Goal: Information Seeking & Learning: Learn about a topic

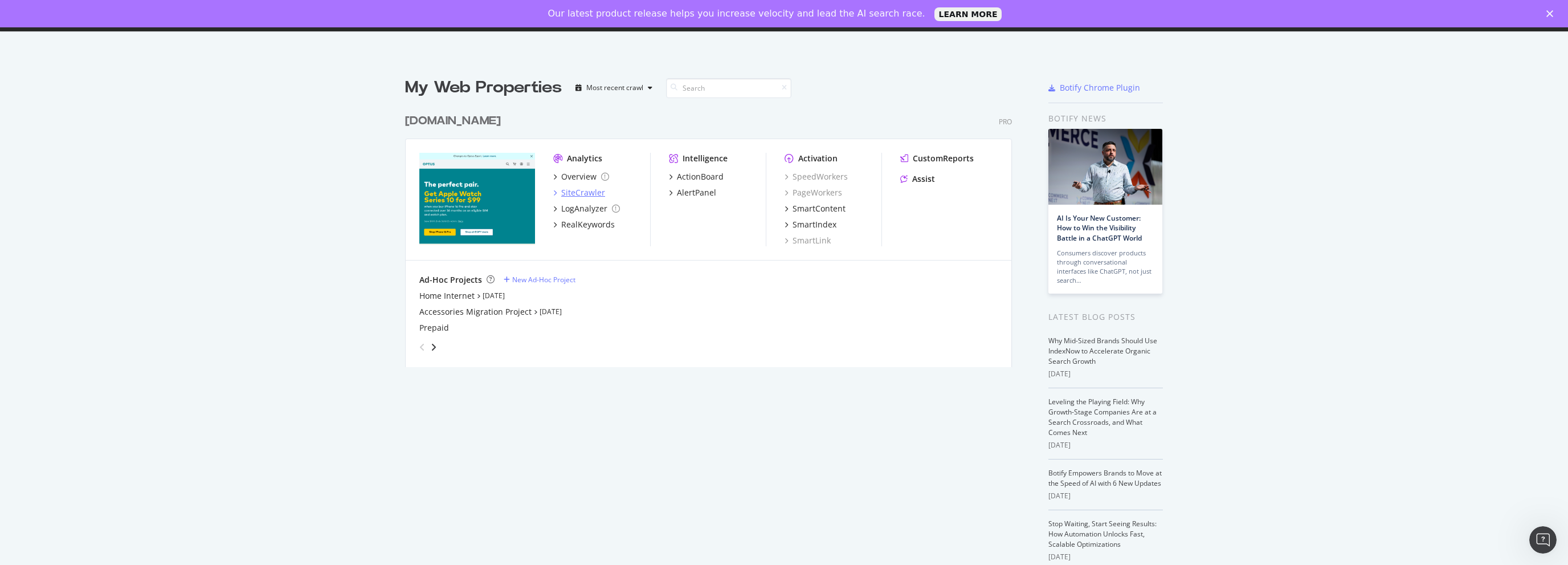
click at [561, 190] on div "SiteCrawler" at bounding box center [583, 192] width 44 height 11
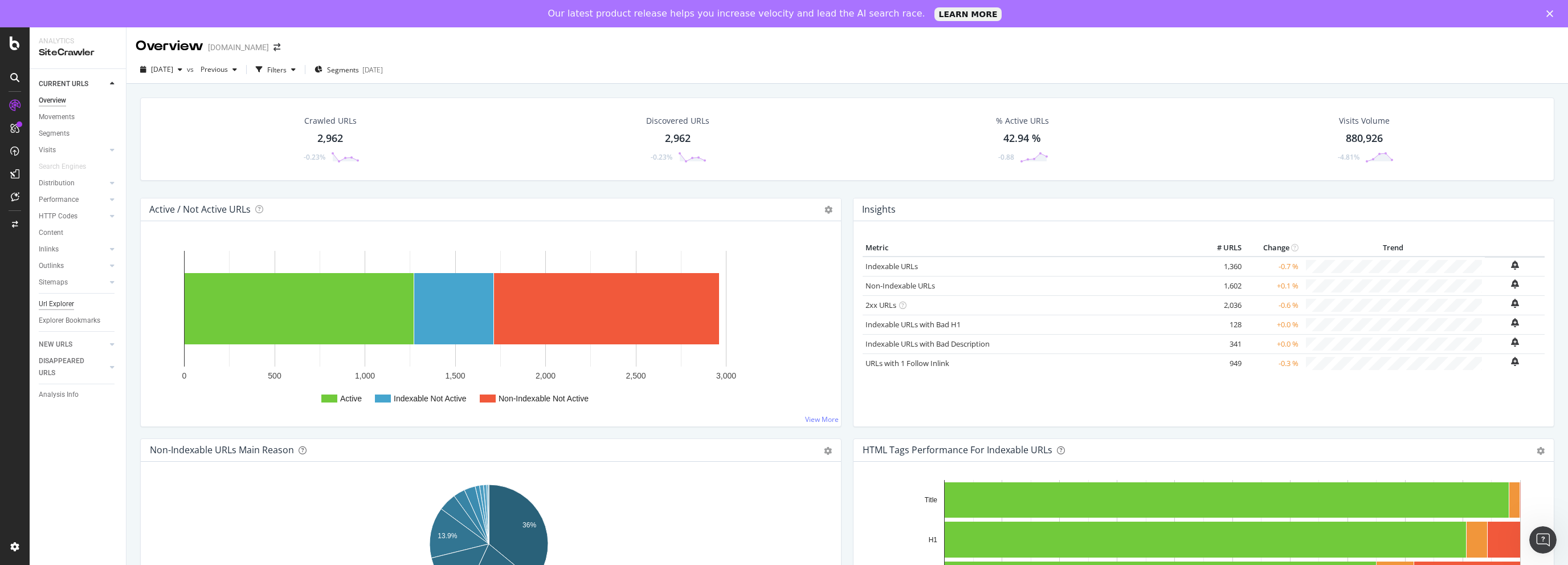
click at [56, 305] on div "Url Explorer" at bounding box center [56, 304] width 35 height 12
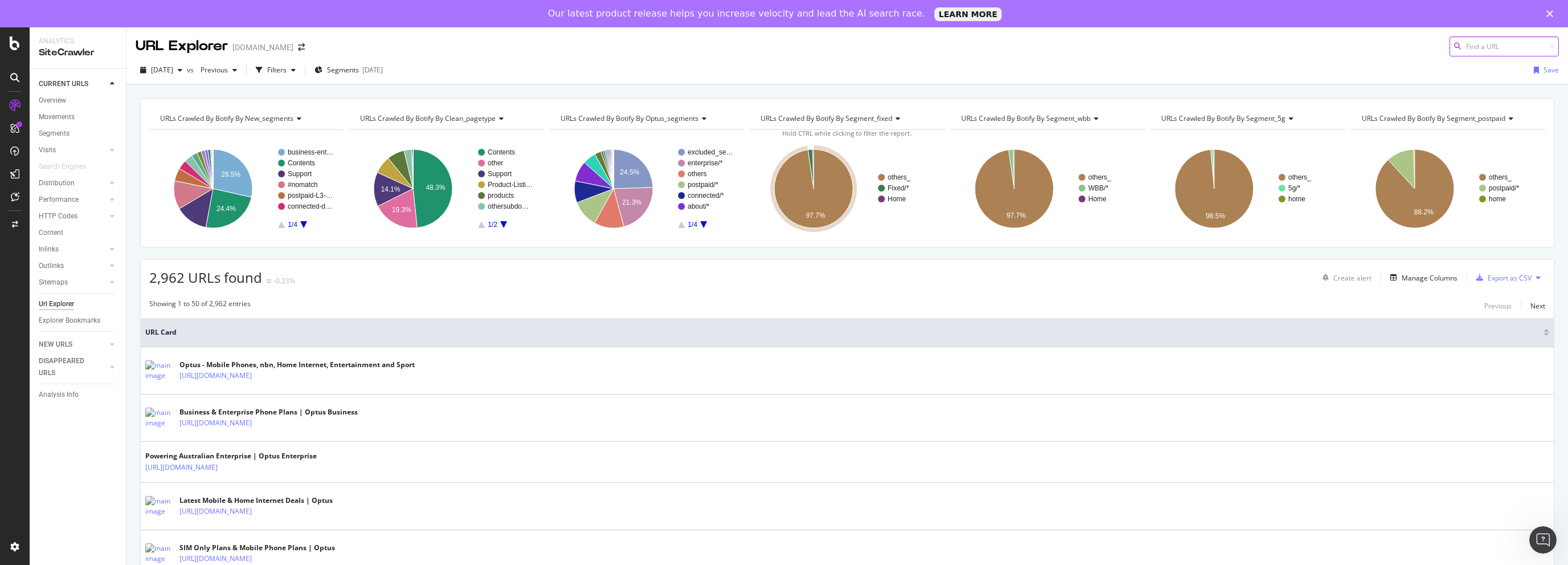
click at [1460, 47] on input at bounding box center [1504, 46] width 109 height 20
paste input "[URL][DOMAIN_NAME]"
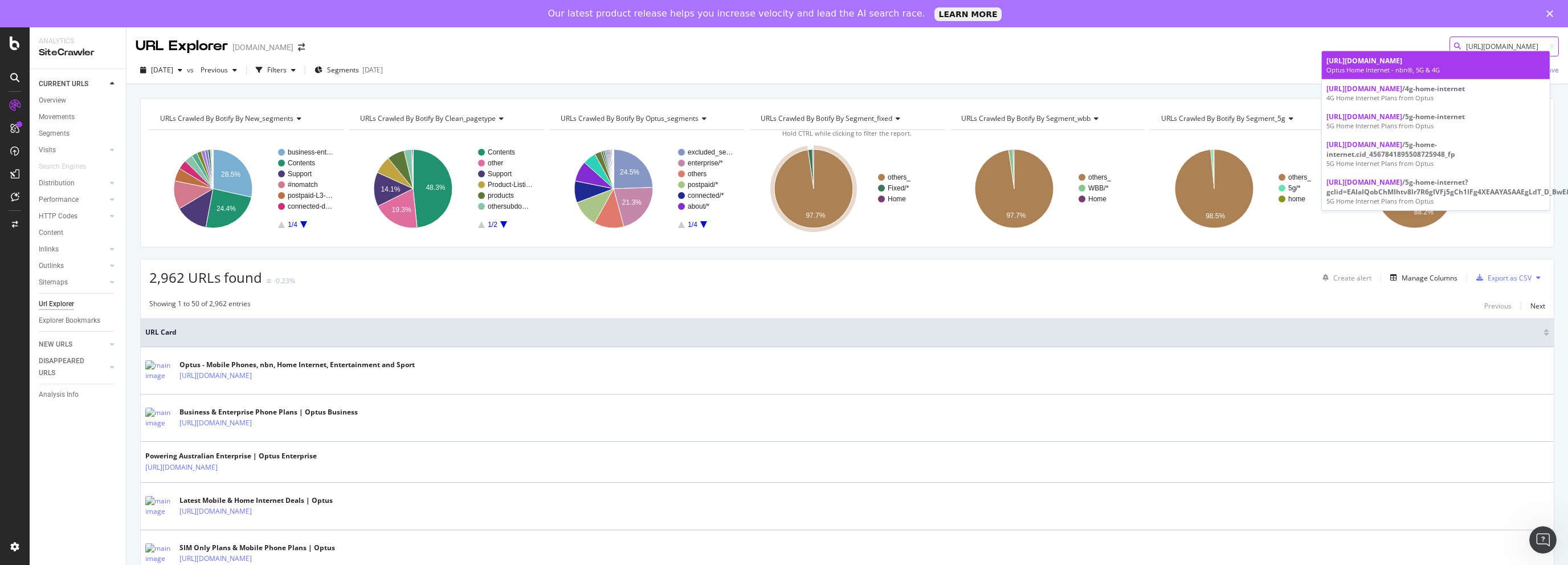
type input "[URL][DOMAIN_NAME]"
click at [1380, 66] on div "Optus Home Internet - nbn®, 5G & 4G" at bounding box center [1435, 70] width 219 height 9
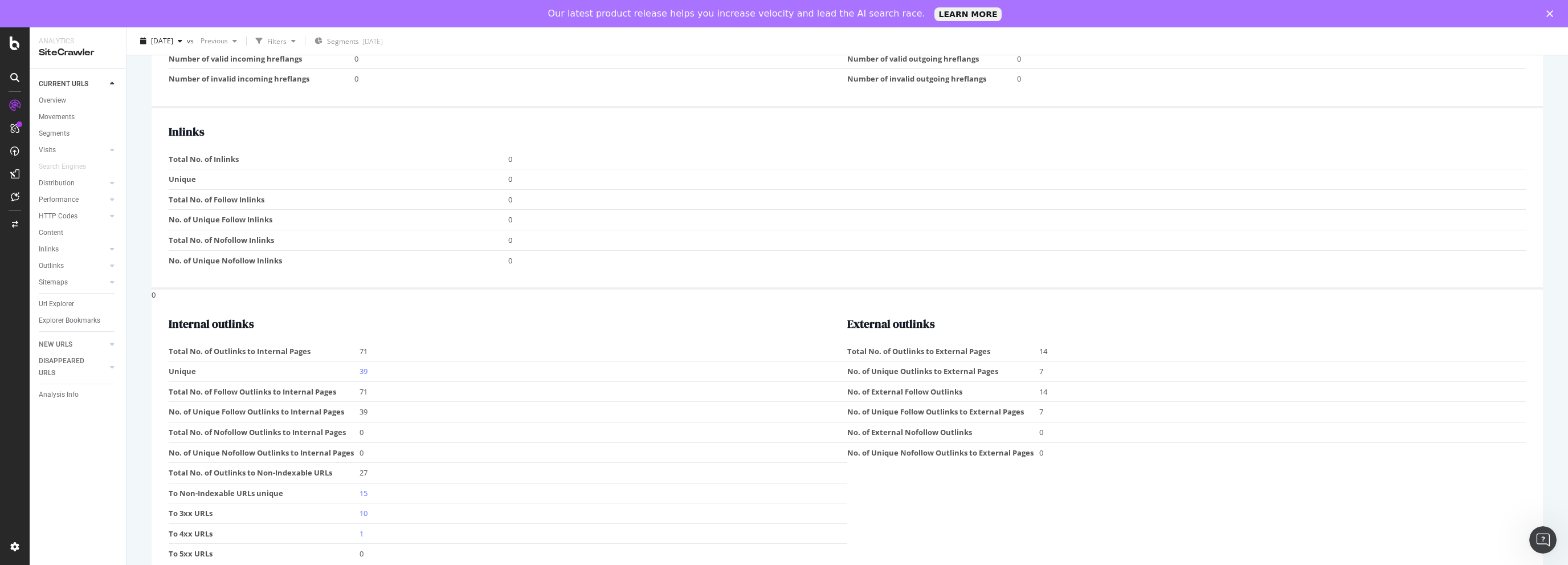
scroll to position [1263, 0]
drag, startPoint x: 500, startPoint y: 167, endPoint x: 513, endPoint y: 271, distance: 104.8
click at [513, 270] on tbody "Total No. of Inlinks 0 Unique 0 Total No. of Follow Inlinks 0 No. of Unique Fol…" at bounding box center [847, 210] width 1357 height 121
click at [283, 183] on td "Unique" at bounding box center [338, 180] width 339 height 21
click at [365, 371] on link "39" at bounding box center [363, 371] width 8 height 10
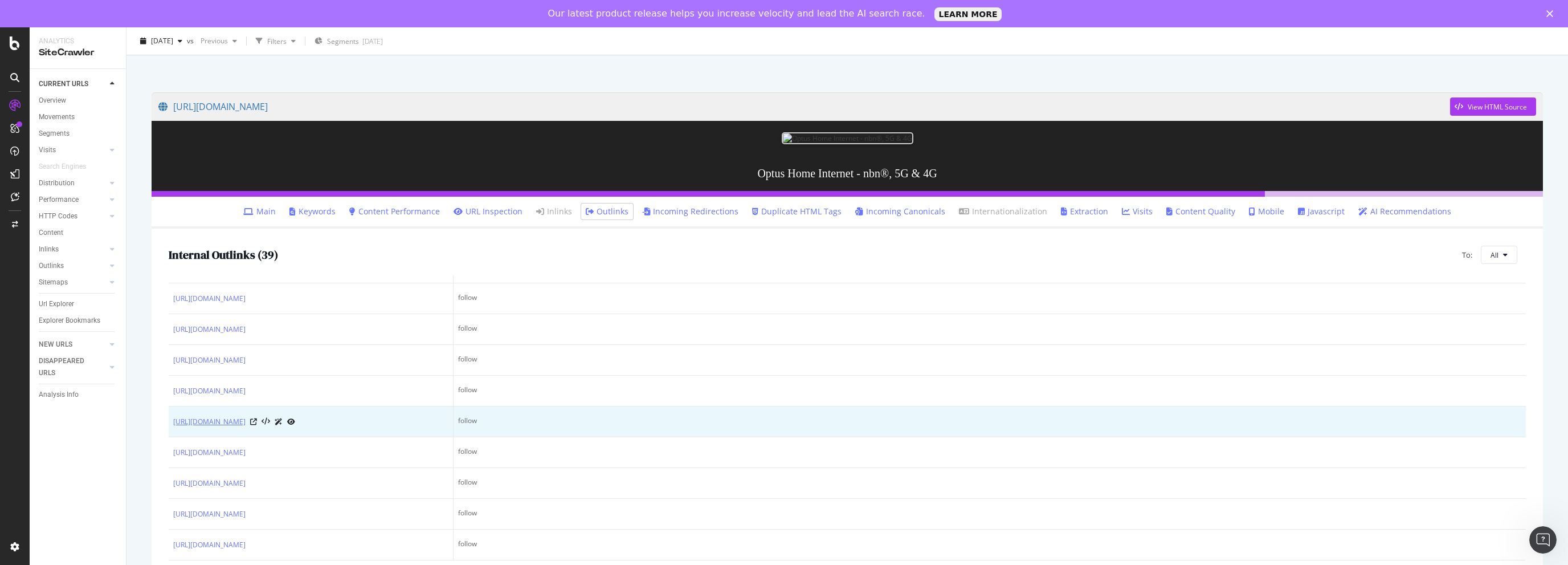
scroll to position [131, 0]
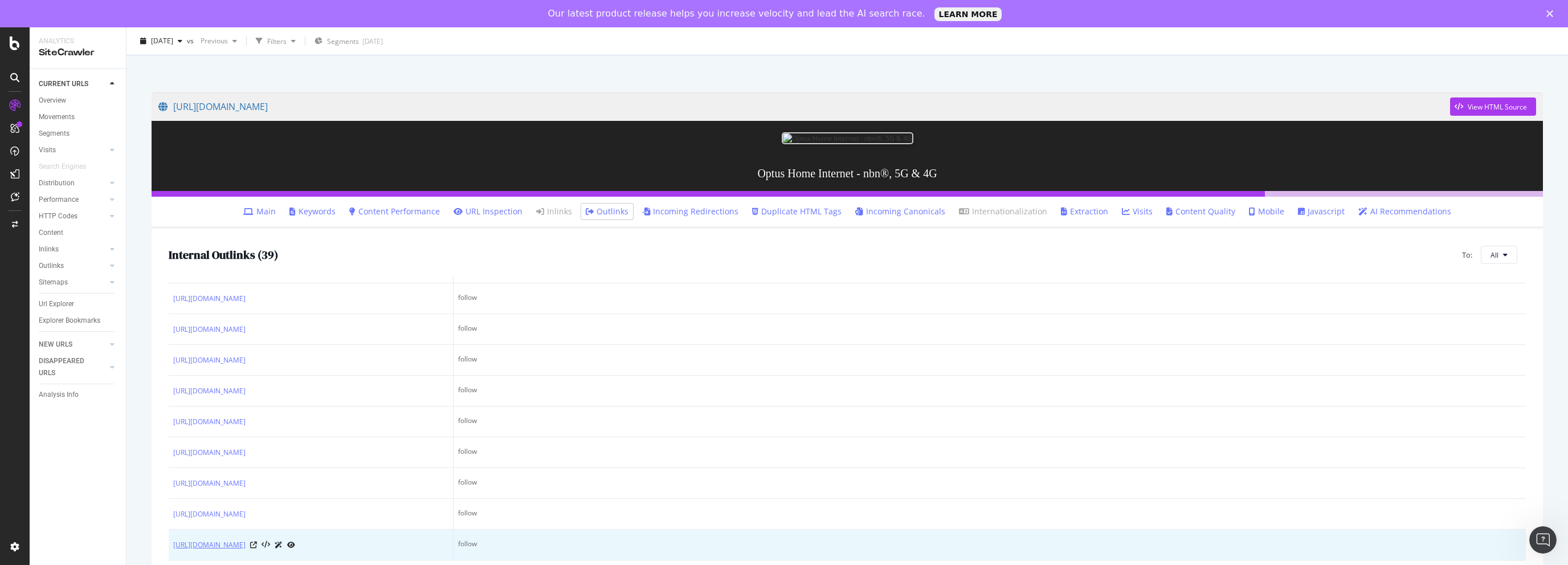
click at [245, 547] on link "[URL][DOMAIN_NAME]" at bounding box center [209, 545] width 73 height 11
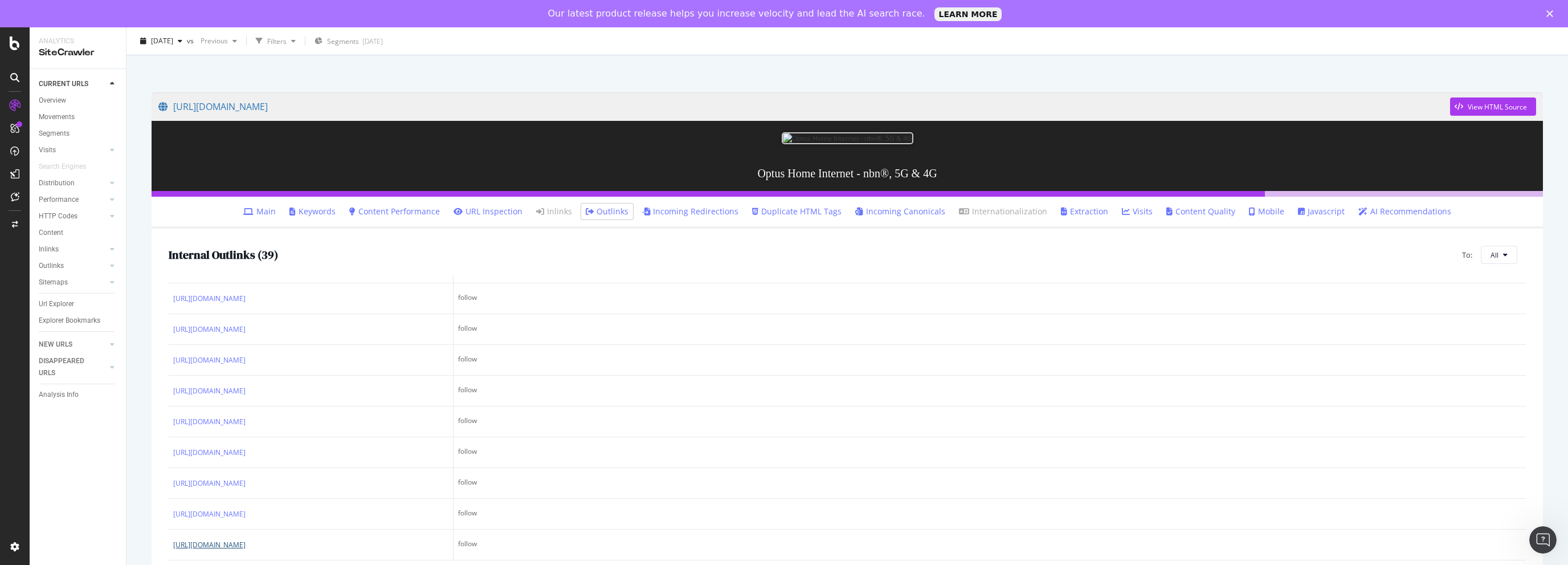
scroll to position [0, 0]
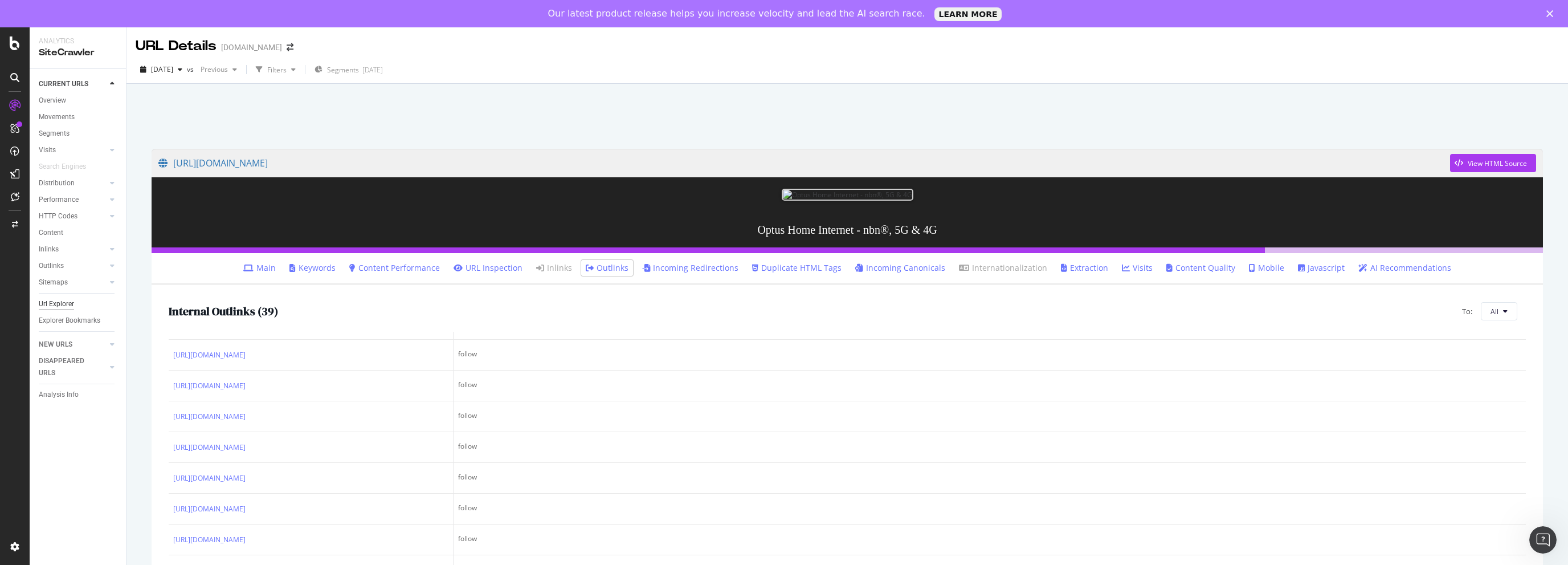
click at [69, 301] on div "Url Explorer" at bounding box center [56, 304] width 35 height 12
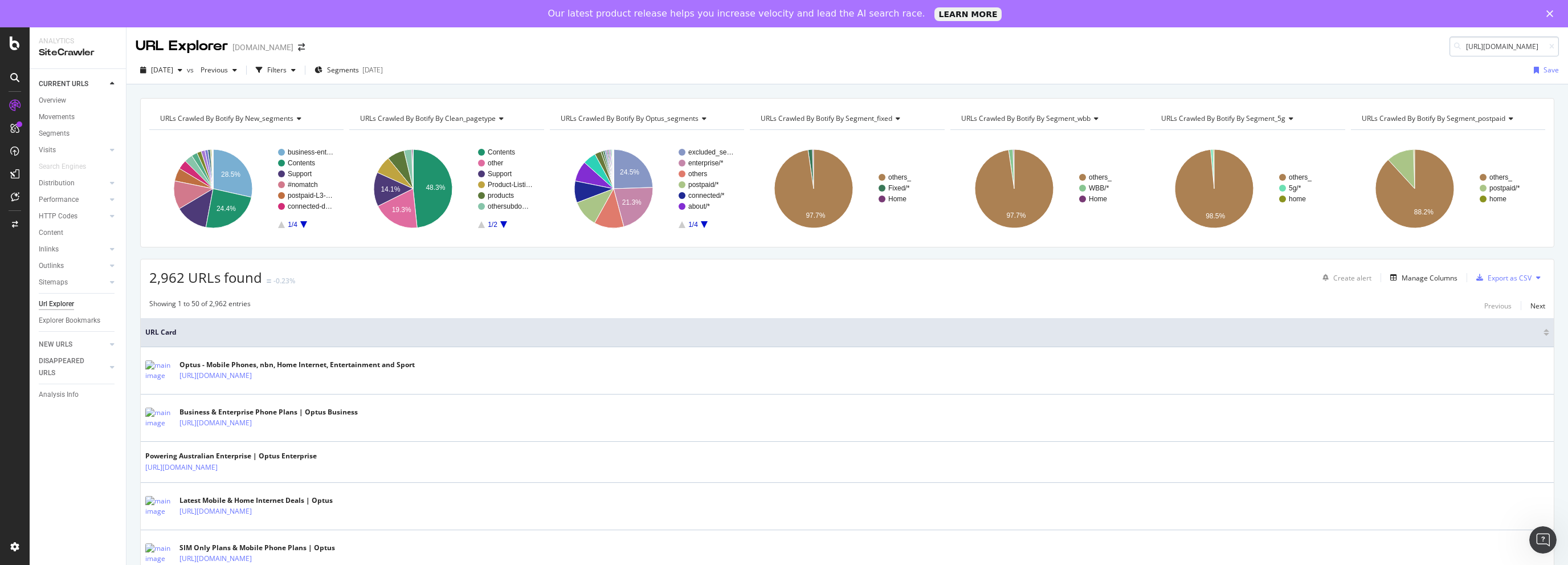
scroll to position [0, 91]
type input "[URL][DOMAIN_NAME]"
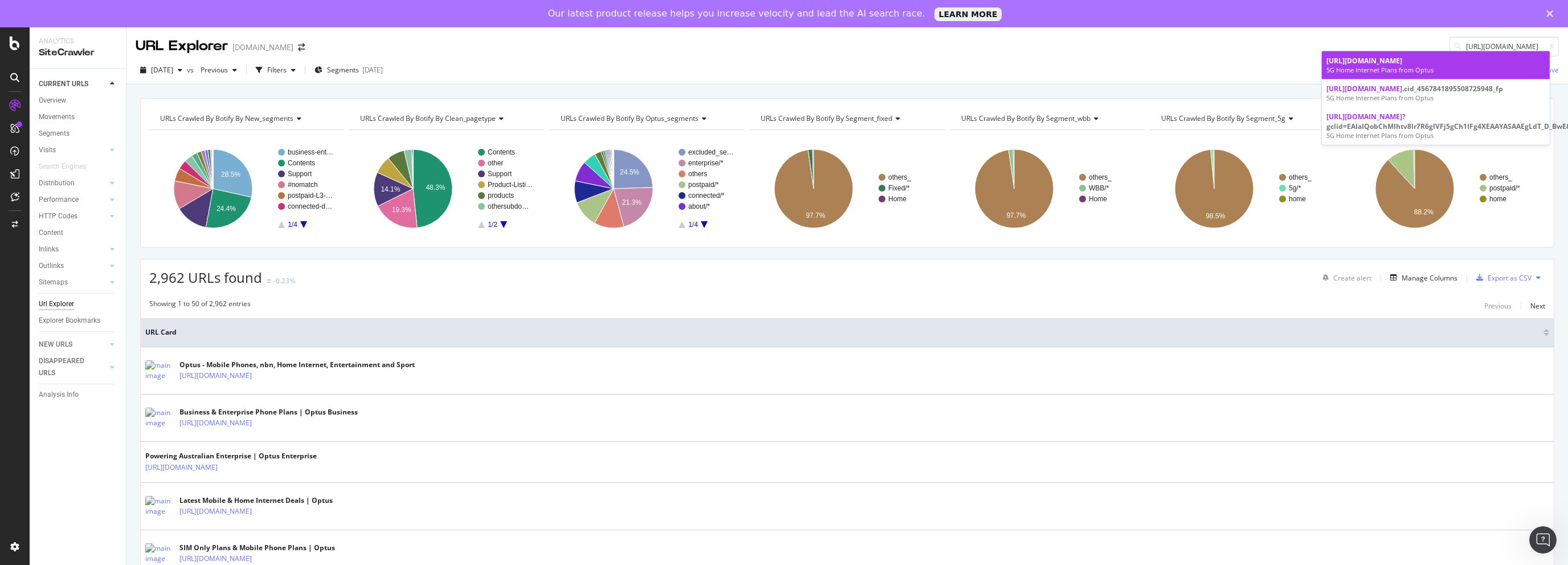
scroll to position [0, 0]
click at [1380, 69] on div "5G Home Internet Plans from Optus" at bounding box center [1435, 70] width 219 height 9
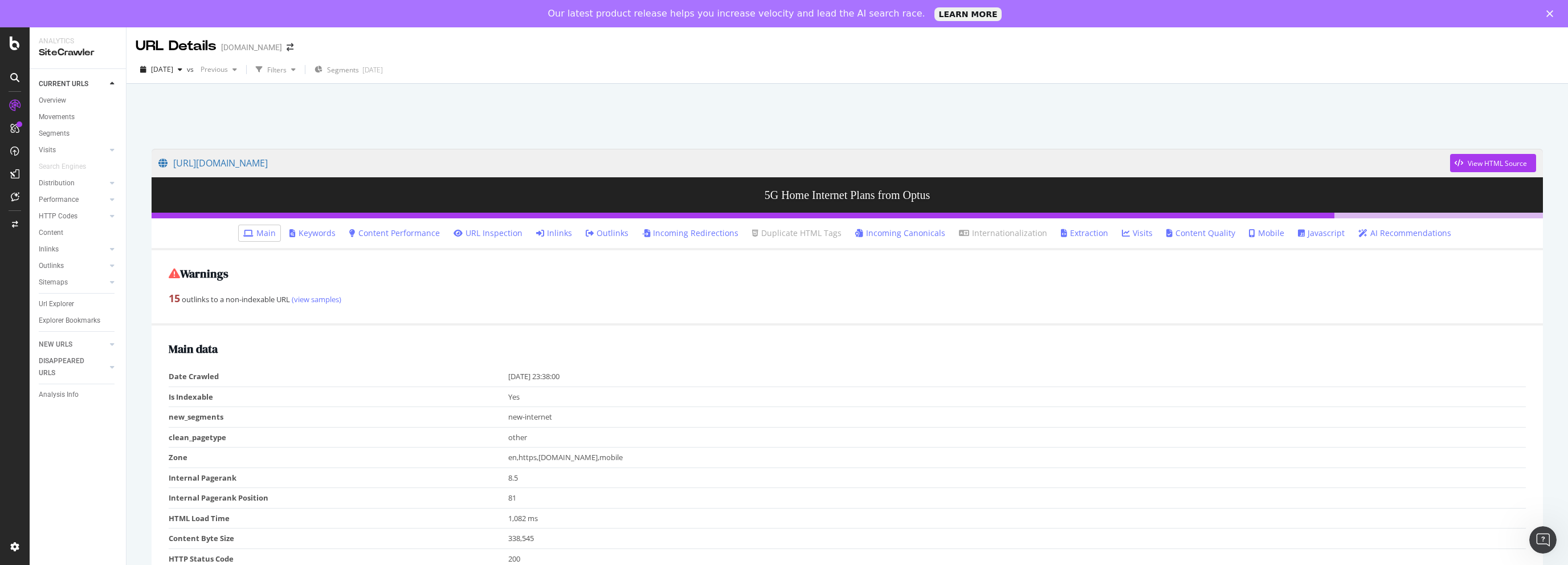
click at [558, 232] on link "Inlinks" at bounding box center [554, 233] width 36 height 11
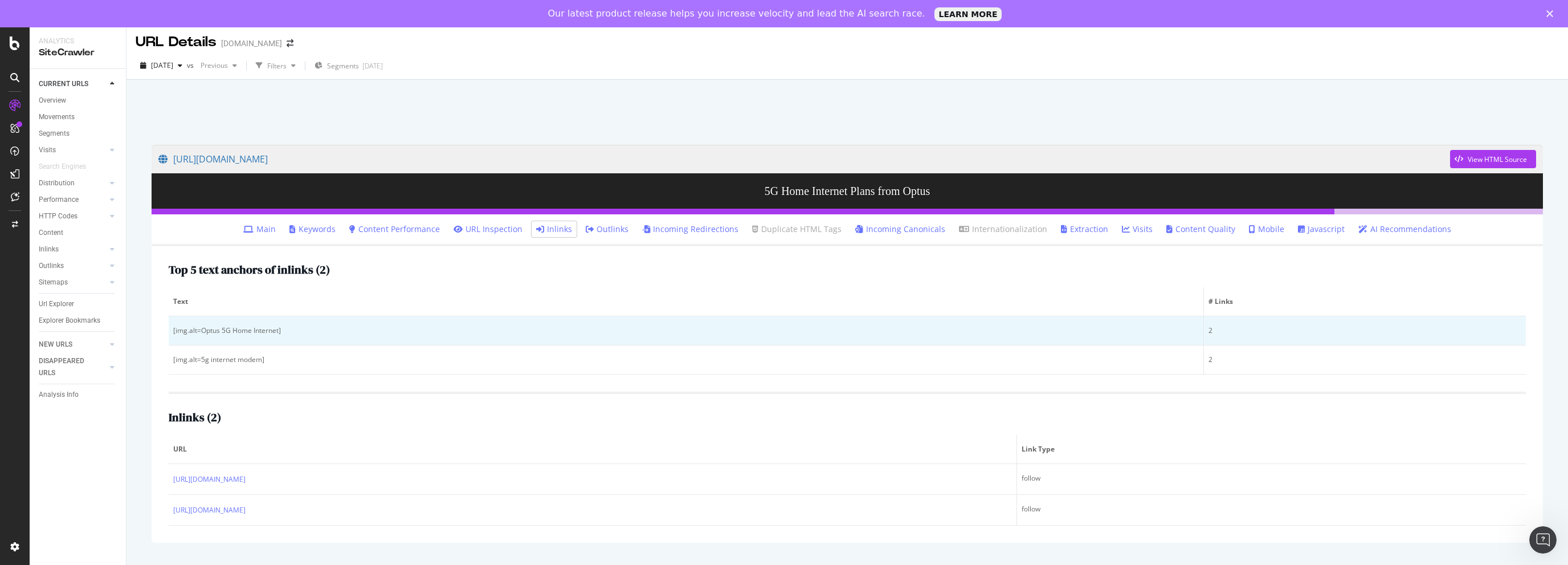
scroll to position [5, 0]
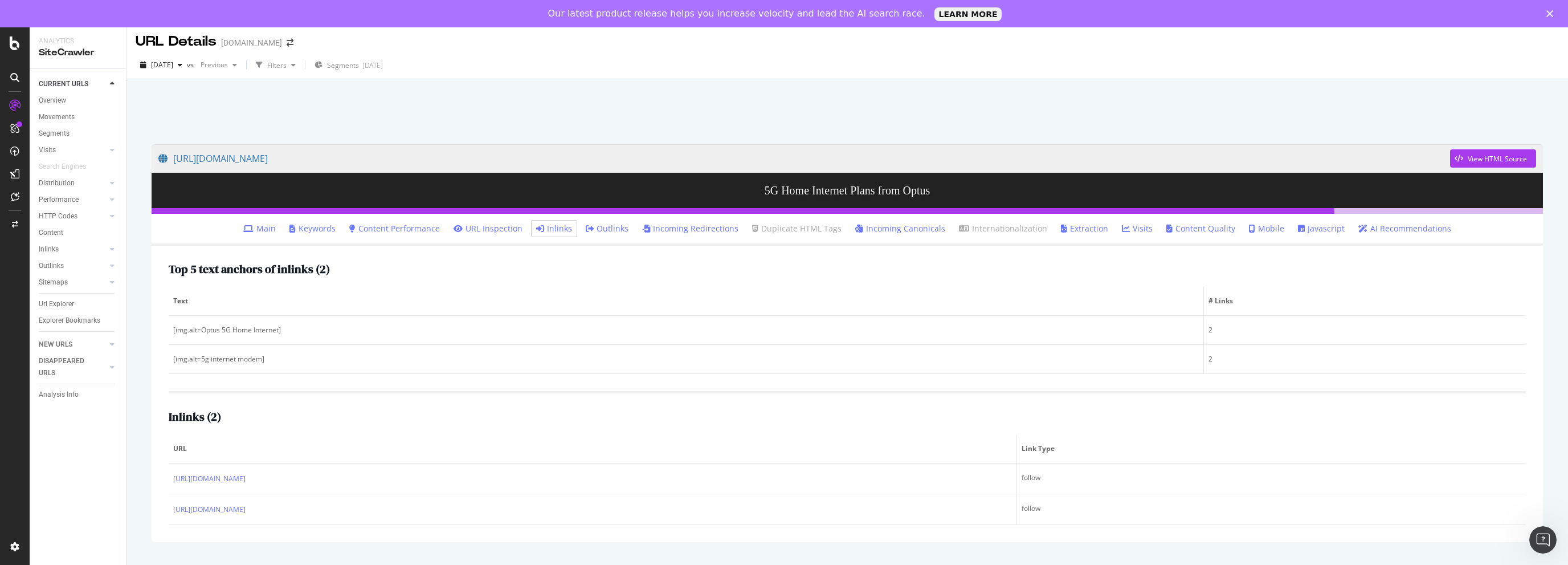
click at [612, 230] on link "Outlinks" at bounding box center [607, 228] width 43 height 11
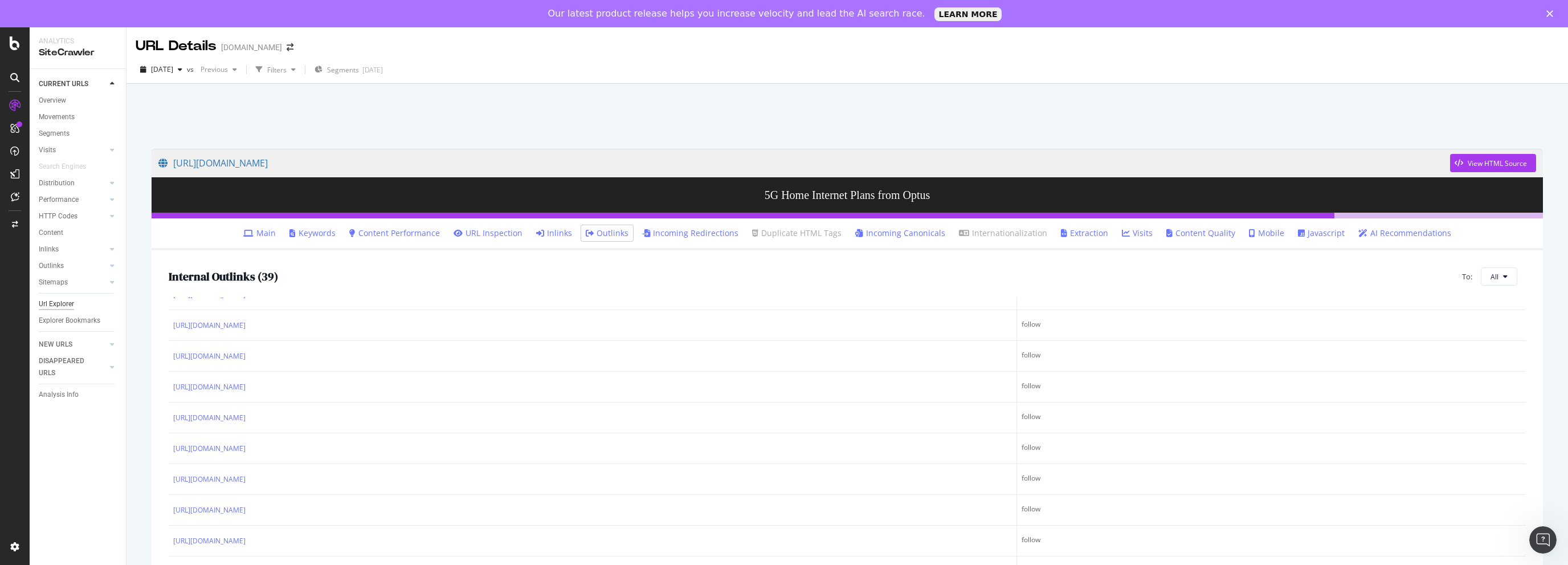
click at [56, 304] on div "Url Explorer" at bounding box center [56, 304] width 35 height 12
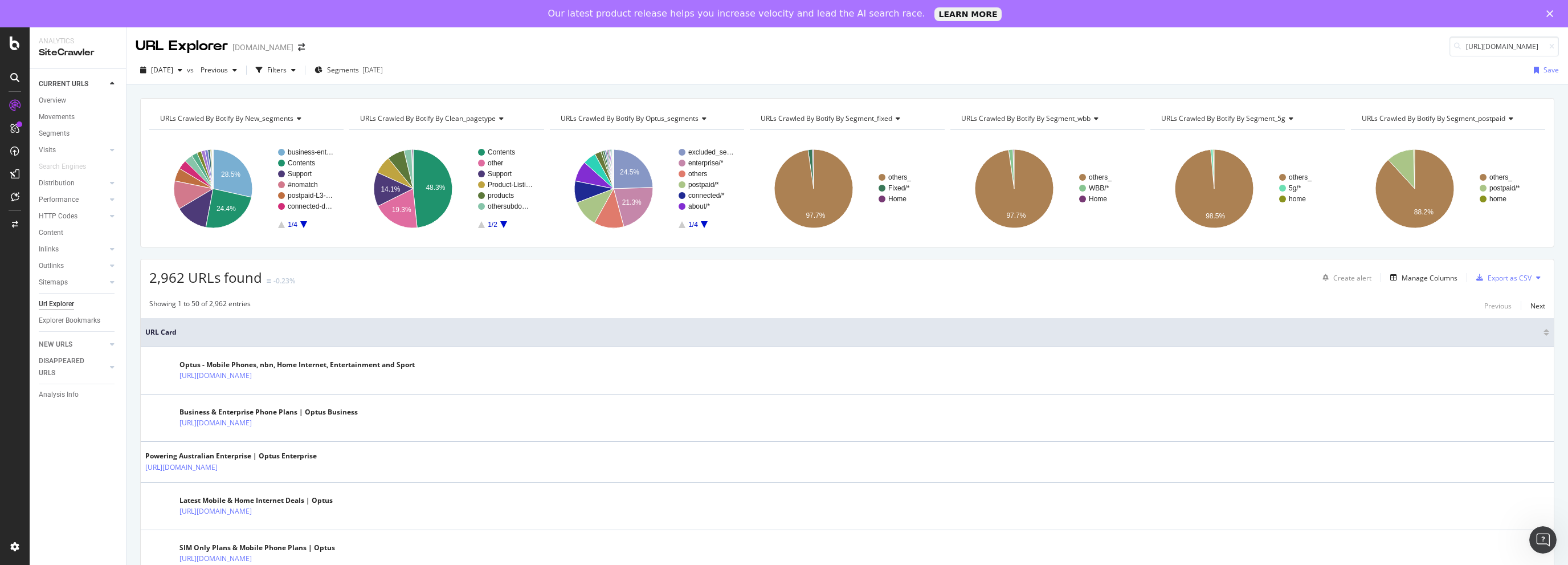
scroll to position [0, 91]
type input "[URL][DOMAIN_NAME]"
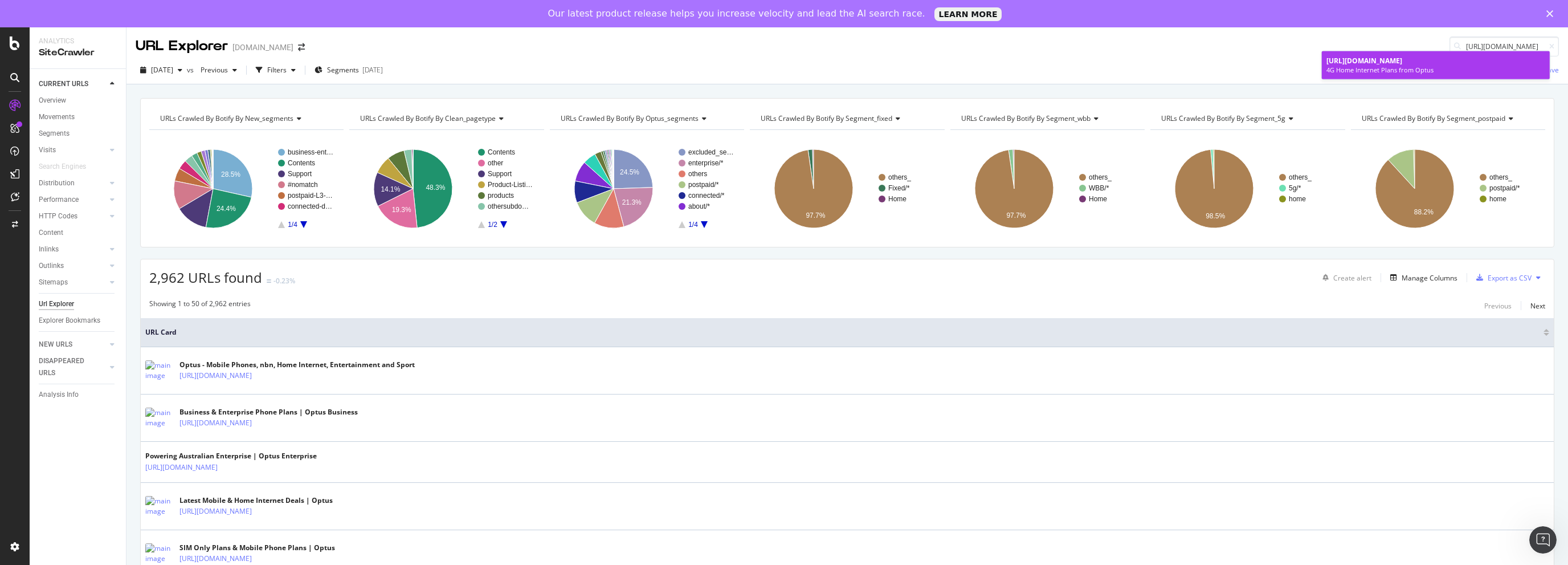
scroll to position [0, 0]
click at [1413, 68] on div "4G Home Internet Plans from Optus" at bounding box center [1435, 70] width 219 height 9
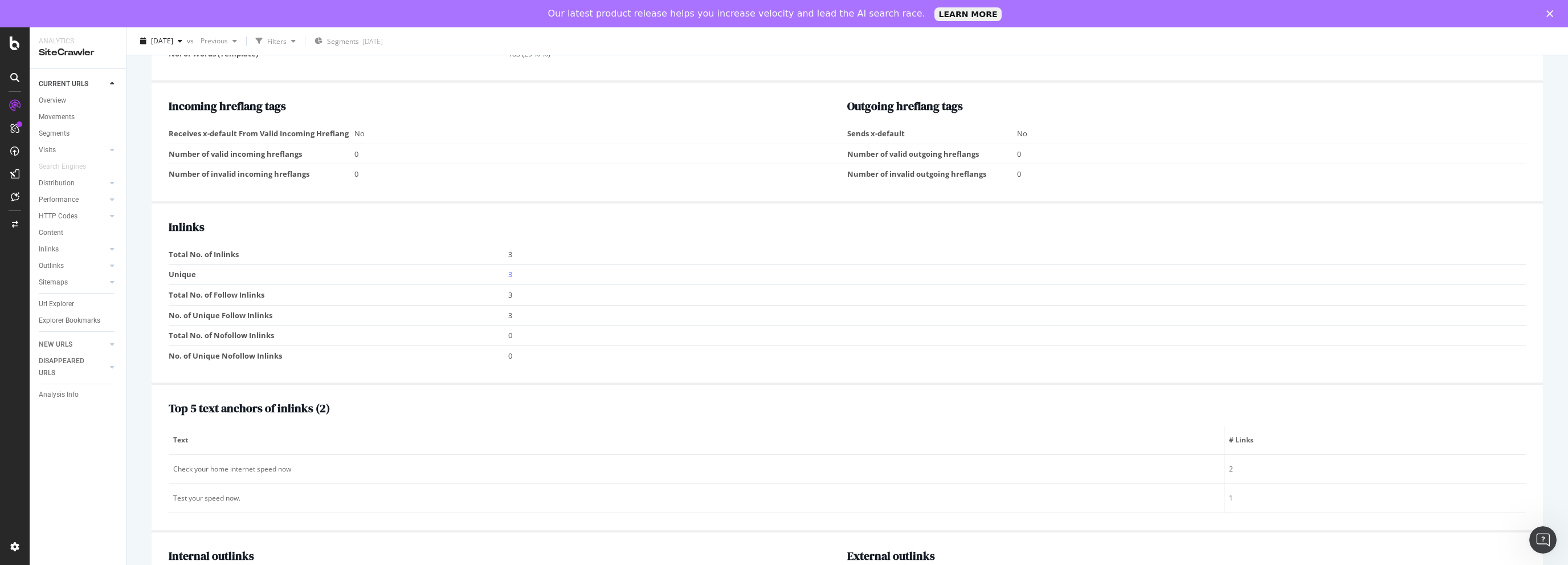
scroll to position [1084, 0]
click at [508, 277] on link "3" at bounding box center [510, 272] width 4 height 10
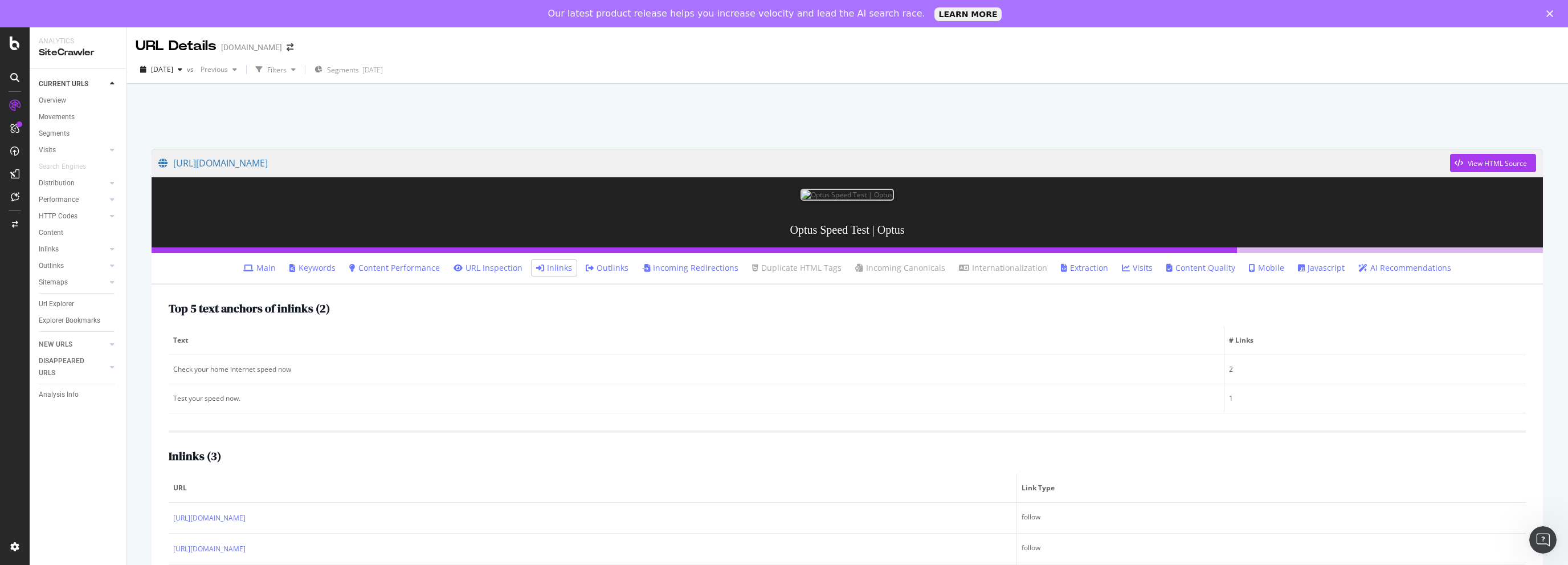
scroll to position [109, 0]
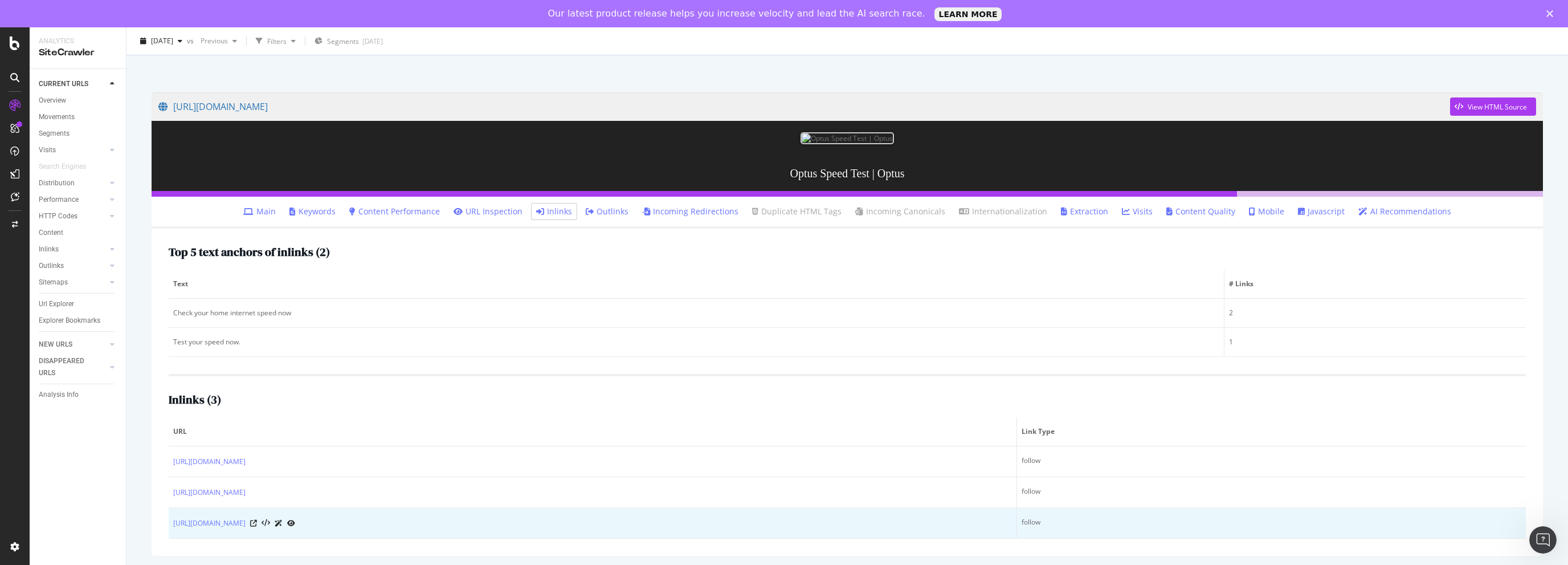
drag, startPoint x: 171, startPoint y: 548, endPoint x: 353, endPoint y: 544, distance: 182.0
click at [355, 539] on td "https://www.optus.com.au/internet/articles/nbn-glossary" at bounding box center [593, 524] width 849 height 31
copy link "https://www.optus.com.au/internet/articles/nbn-glossary"
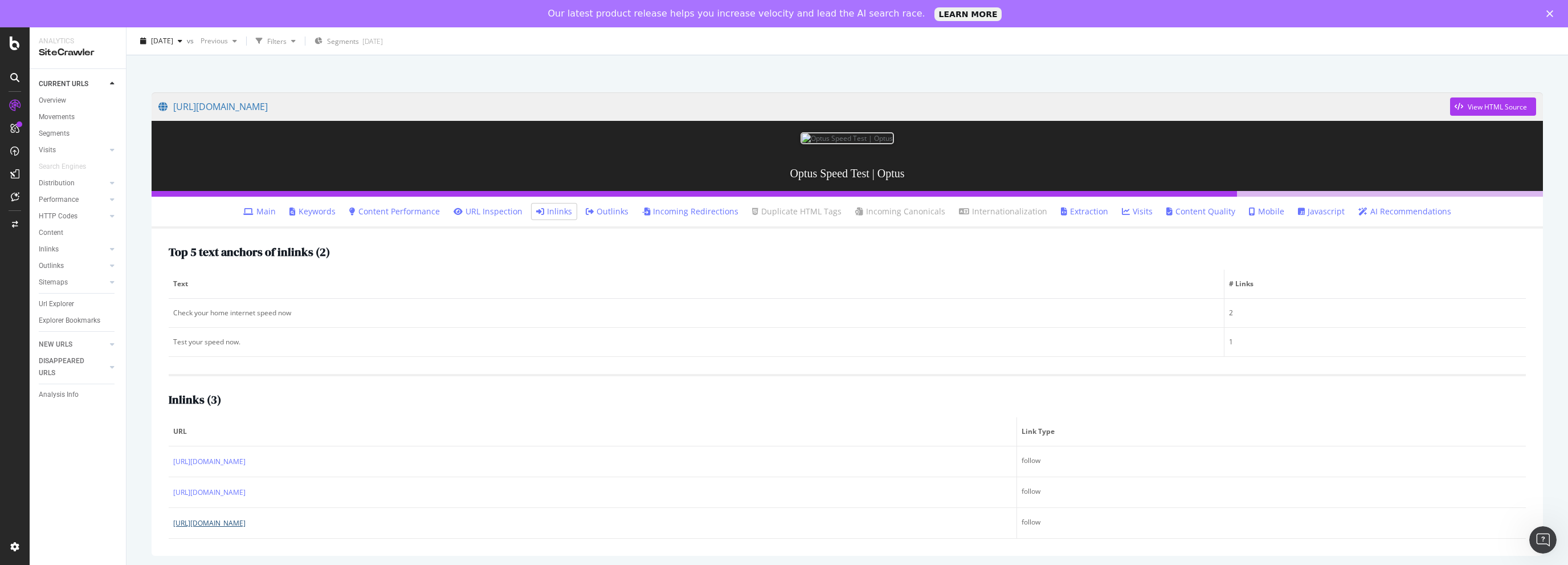
scroll to position [0, 0]
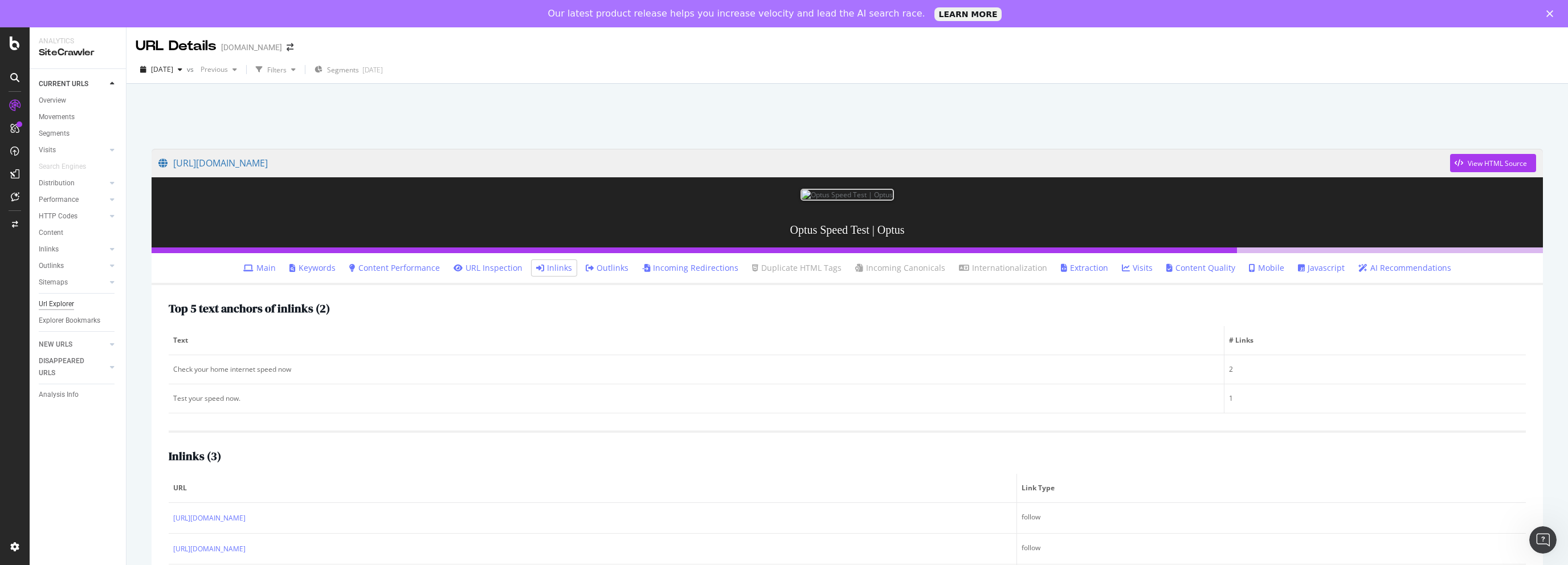
click at [68, 303] on div "Url Explorer" at bounding box center [56, 304] width 35 height 12
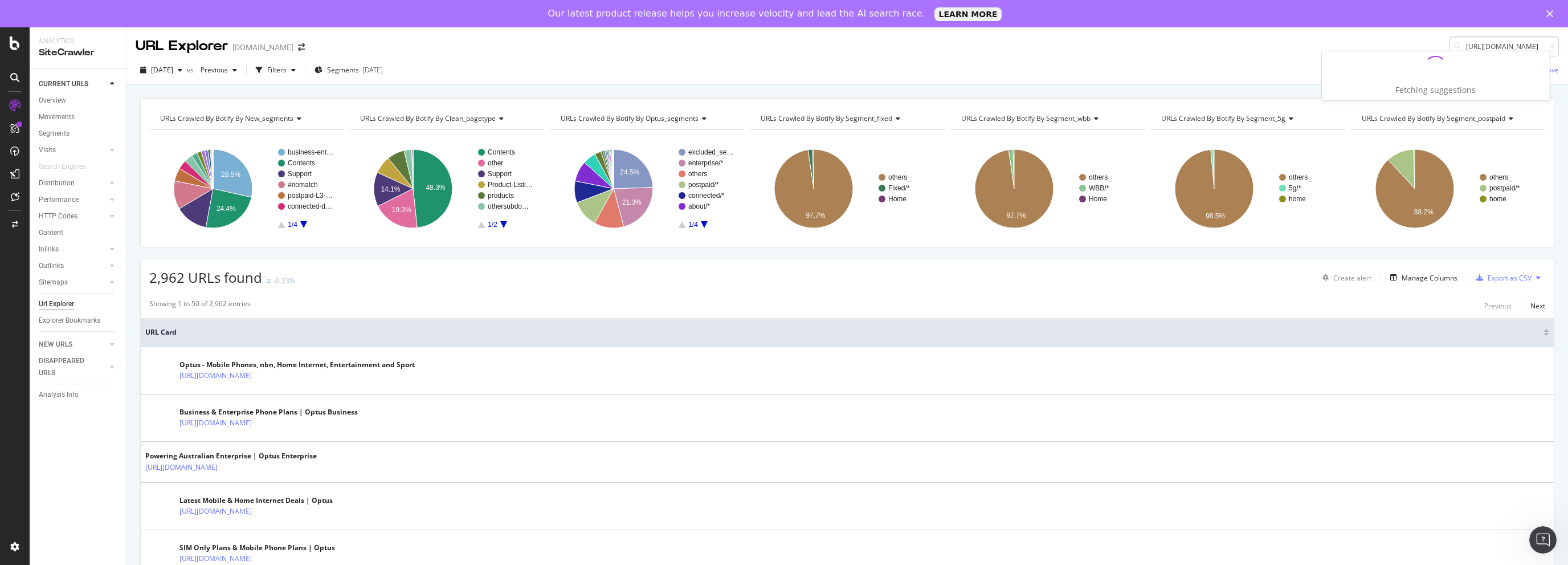
scroll to position [0, 48]
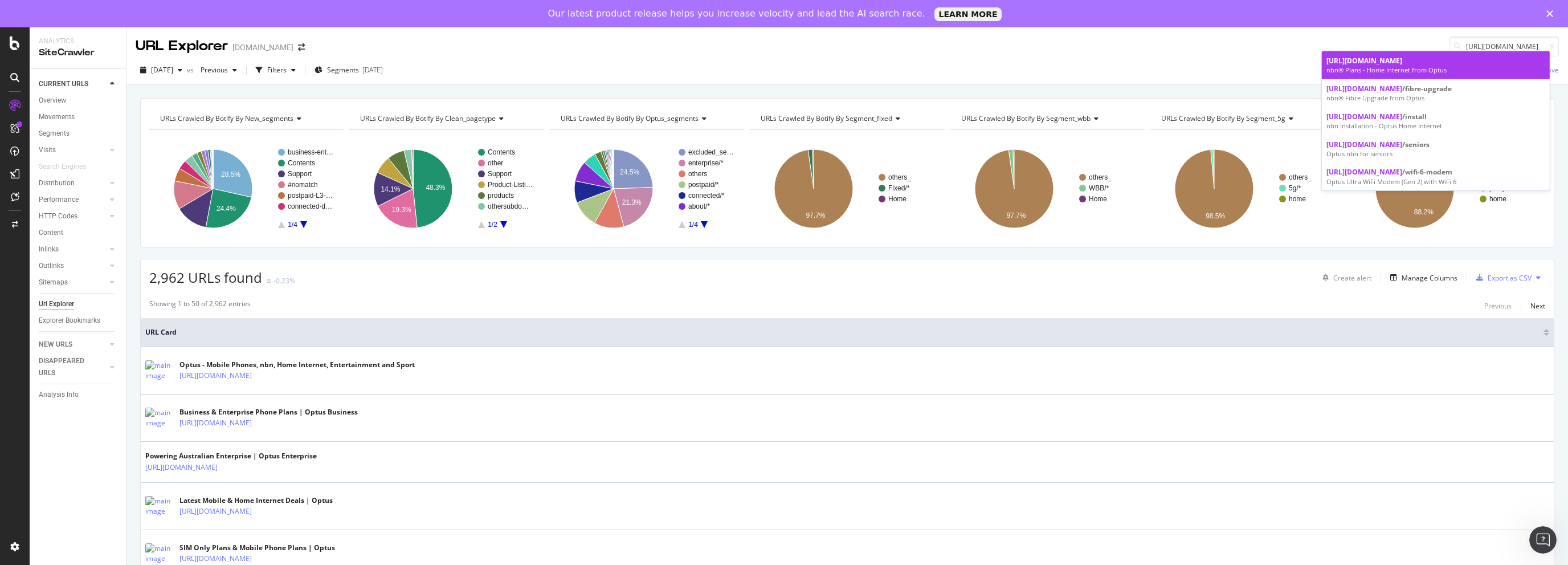
type input "[URL][DOMAIN_NAME]"
click at [1450, 69] on div "nbn® Plans - Home Internet from Optus" at bounding box center [1435, 70] width 219 height 9
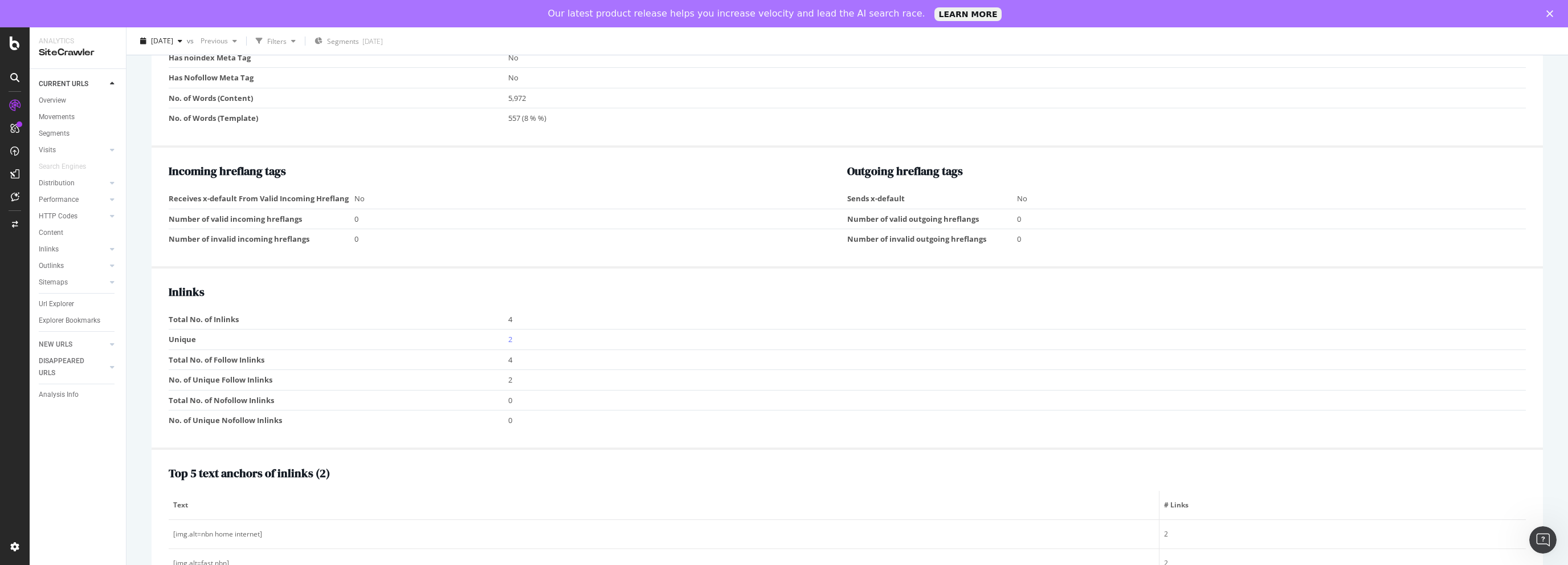
scroll to position [1084, 0]
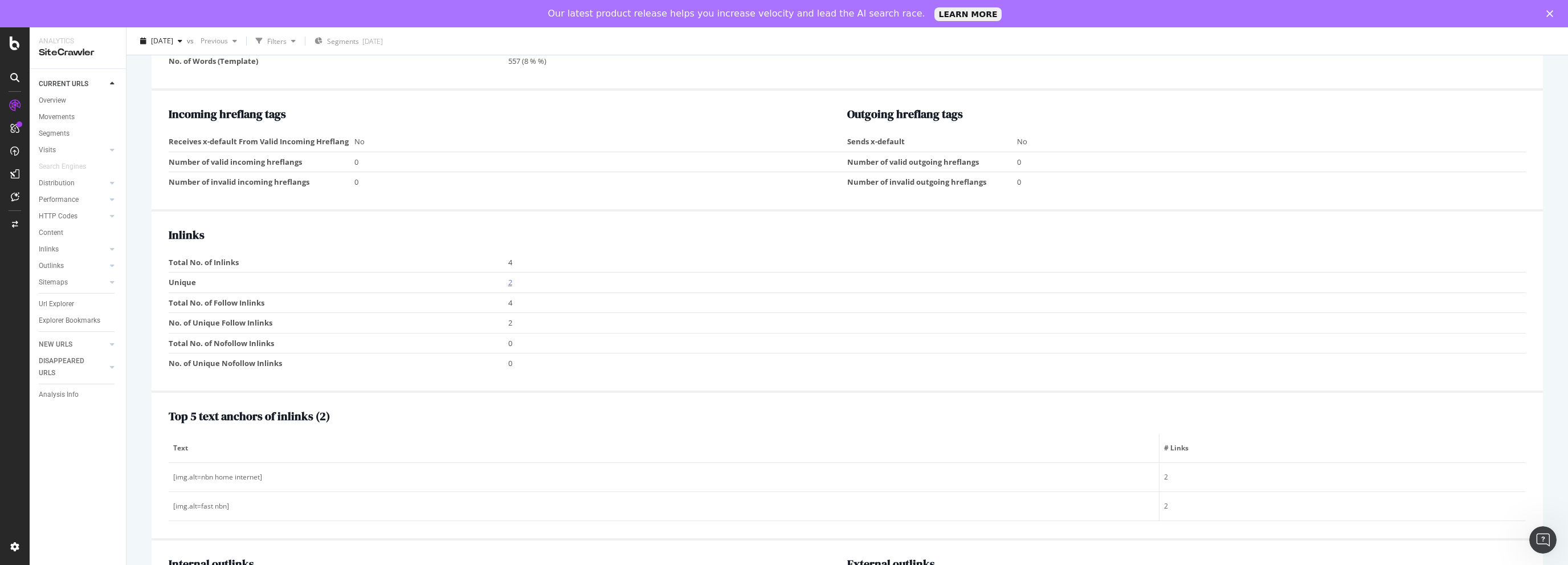
click at [508, 288] on link "2" at bounding box center [510, 282] width 4 height 10
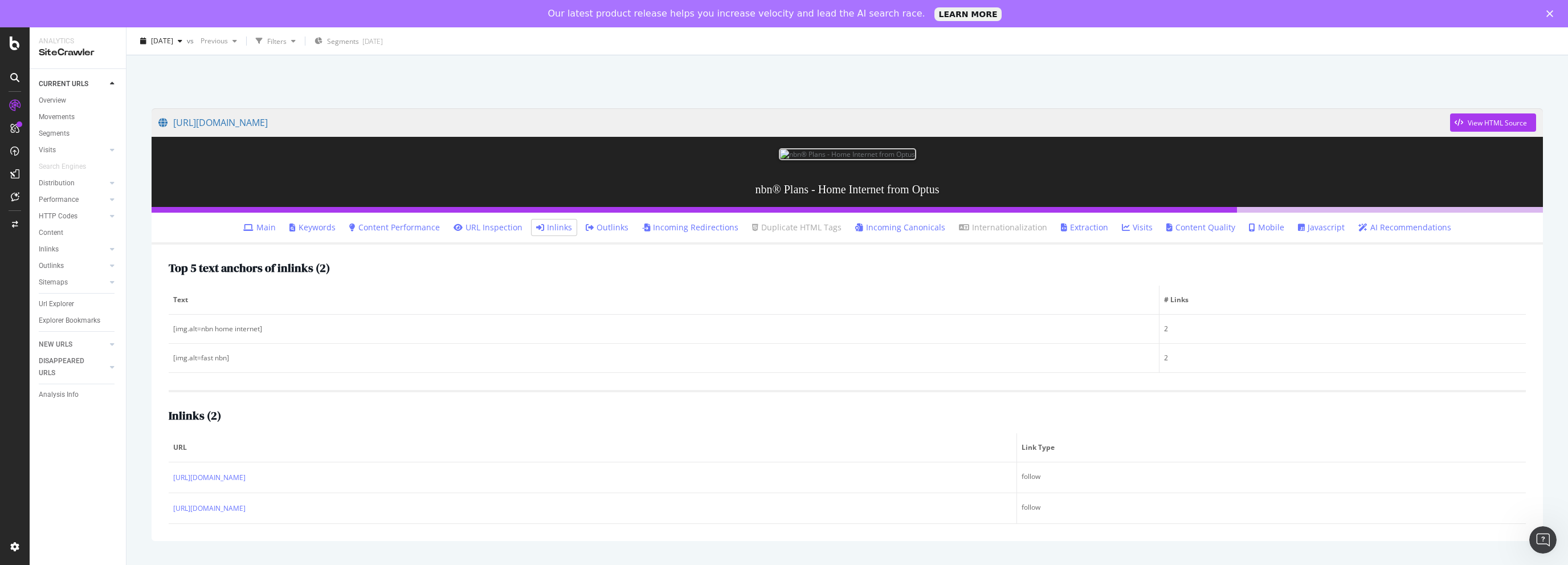
scroll to position [78, 0]
click at [544, 232] on icon at bounding box center [540, 228] width 8 height 8
click at [580, 245] on ul "Main Keywords Content Performance URL Inspection Inlinks Outlinks Incoming Redi…" at bounding box center [847, 229] width 1391 height 32
click at [598, 233] on link "Outlinks" at bounding box center [607, 228] width 43 height 11
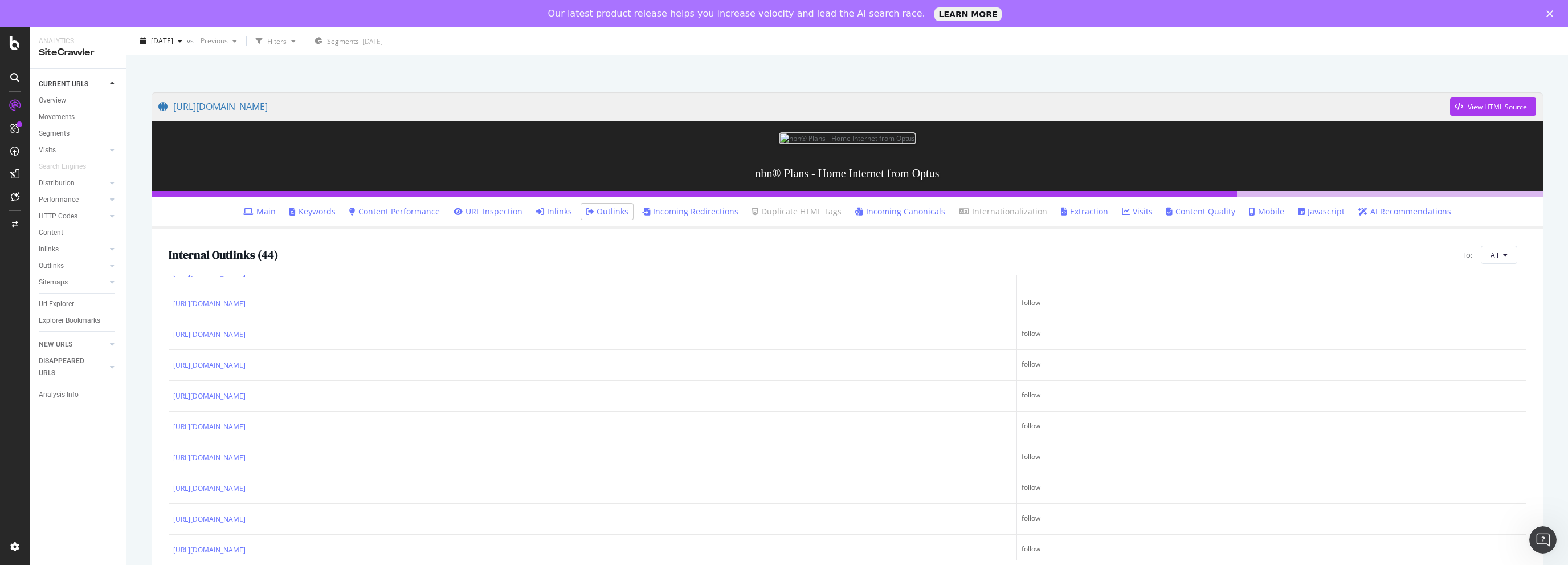
scroll to position [342, 0]
click at [60, 300] on div "Url Explorer" at bounding box center [56, 304] width 35 height 12
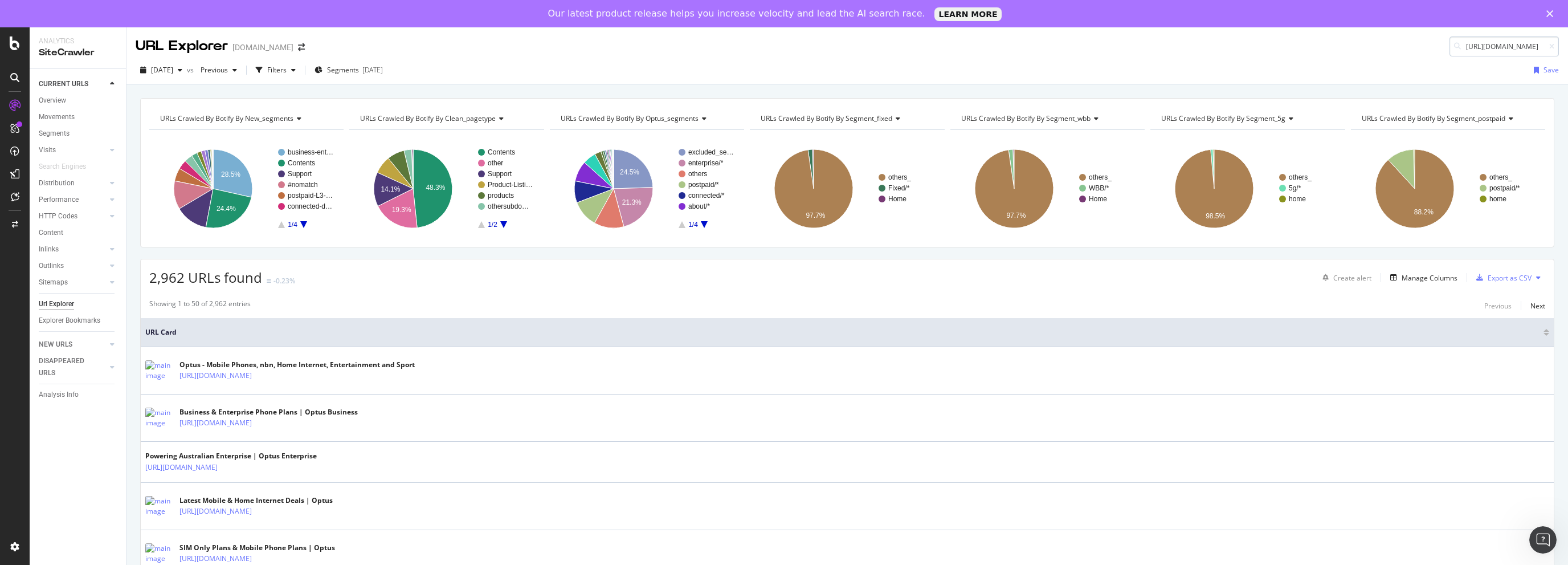
scroll to position [0, 81]
type input "[URL][DOMAIN_NAME]"
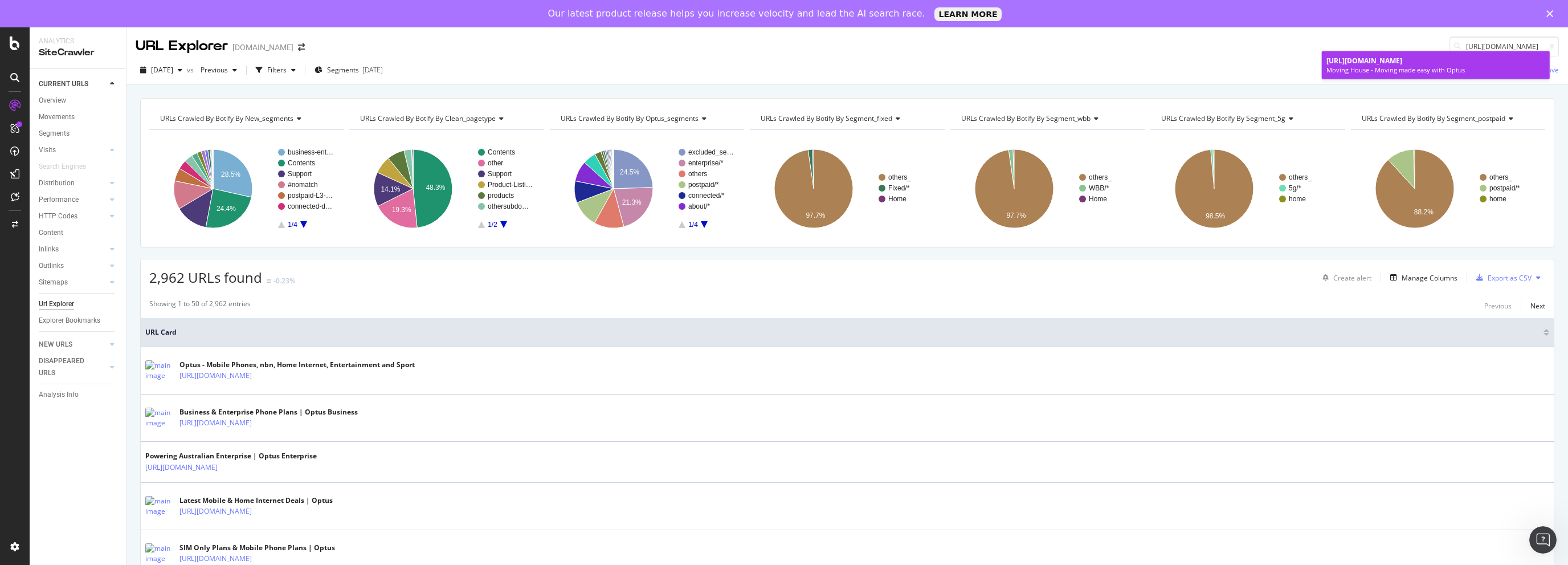
scroll to position [0, 0]
click at [1383, 59] on span "[URL][DOMAIN_NAME]" at bounding box center [1364, 61] width 76 height 10
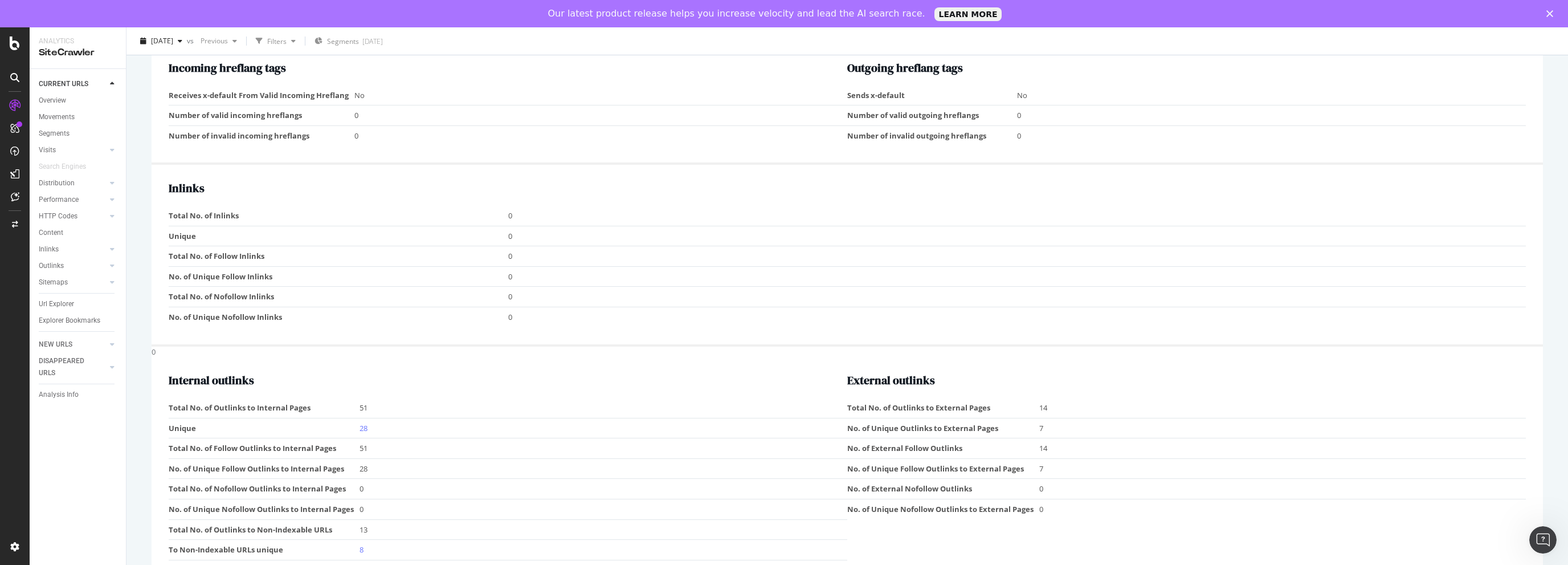
scroll to position [855, 0]
